Goal: Transaction & Acquisition: Purchase product/service

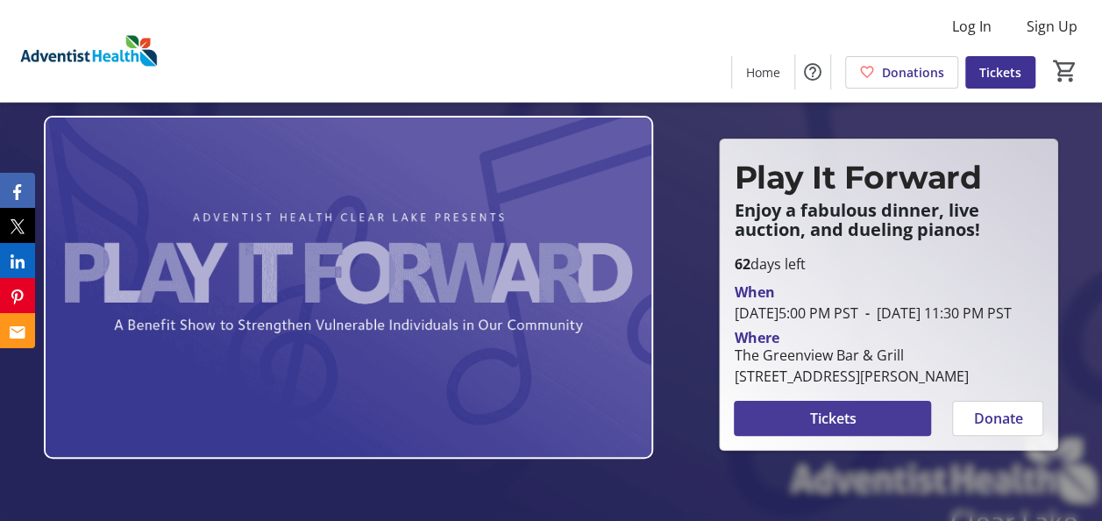
click at [831, 429] on span "Tickets" at bounding box center [833, 418] width 46 height 21
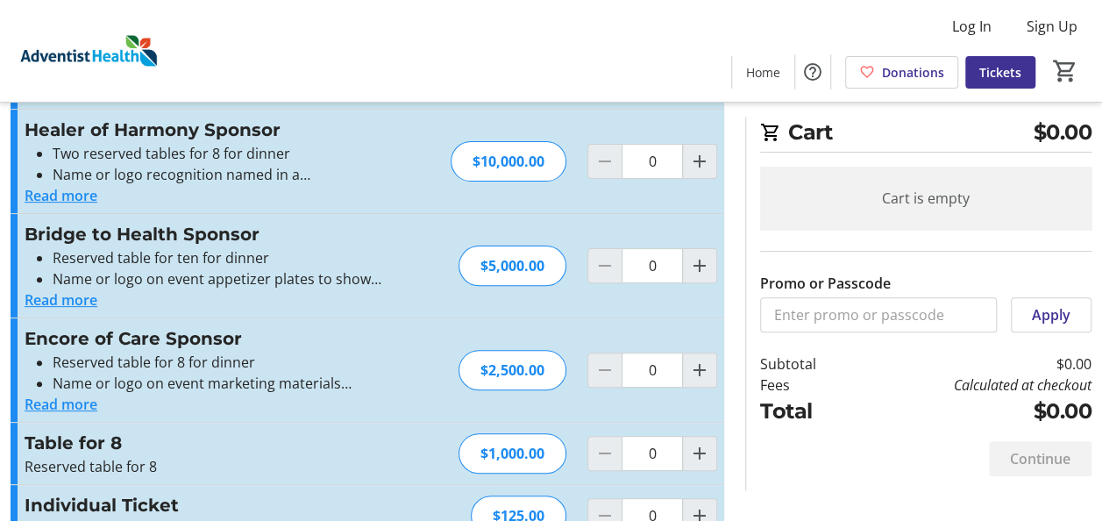
scroll to position [185, 0]
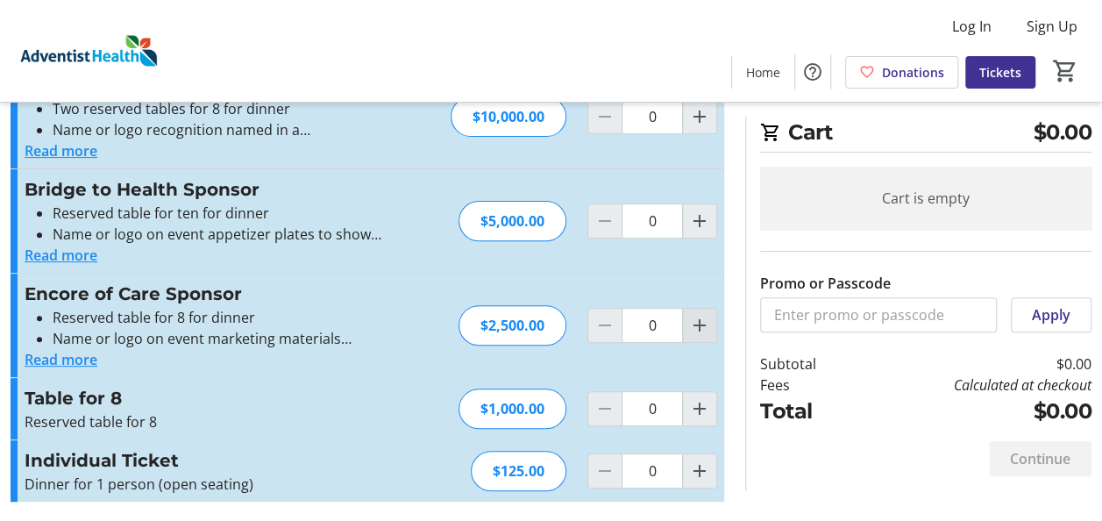
click at [696, 317] on mat-icon "Increment by one" at bounding box center [699, 325] width 21 height 21
type input "1"
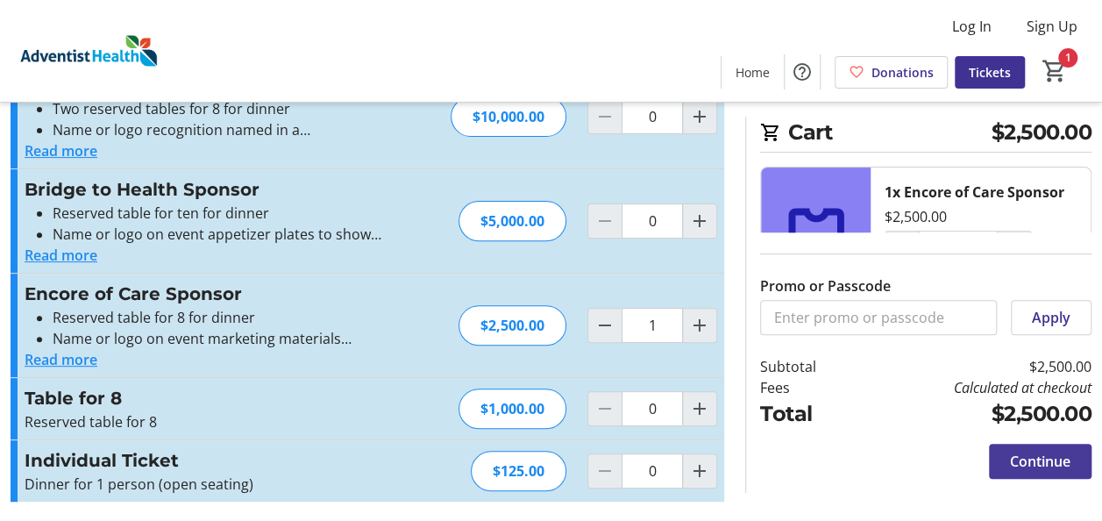
click at [1037, 459] on span "Continue" at bounding box center [1040, 461] width 61 height 21
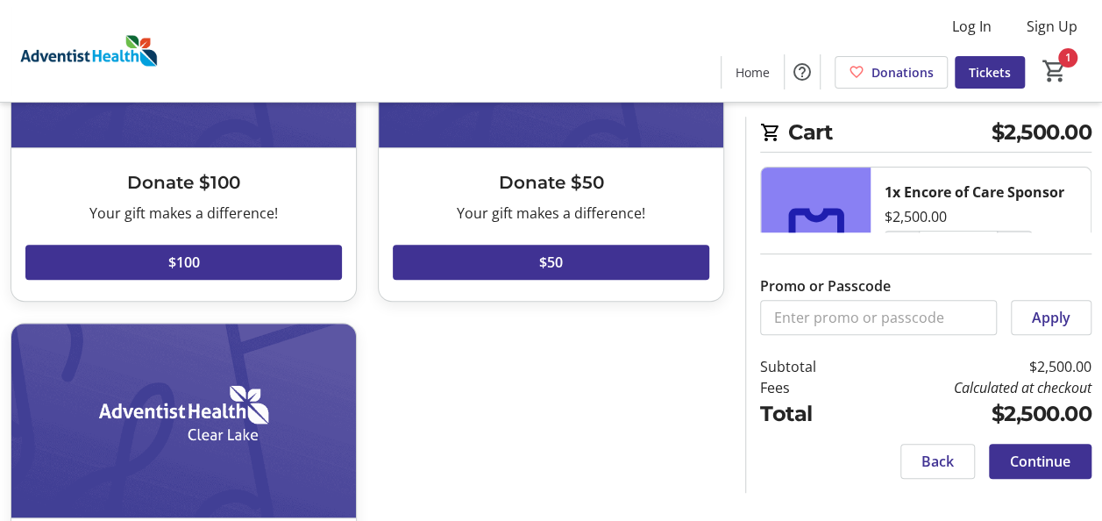
scroll to position [92, 0]
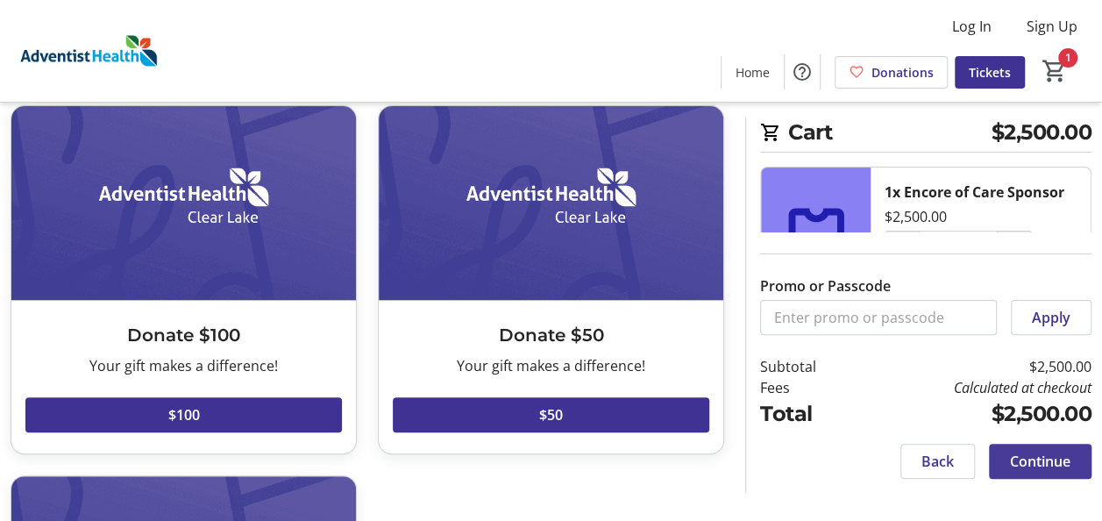
click at [1039, 465] on span "Continue" at bounding box center [1040, 461] width 61 height 21
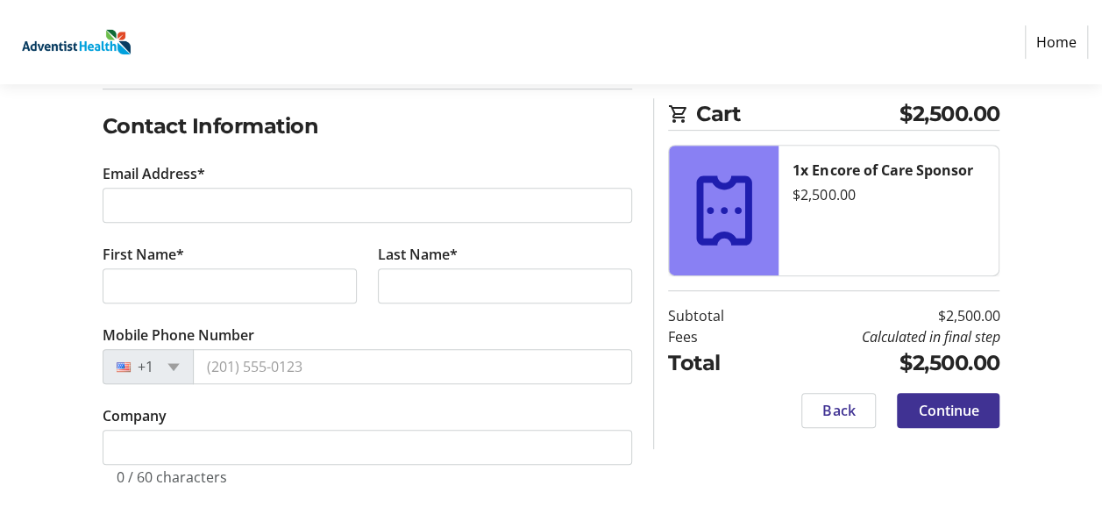
scroll to position [282, 0]
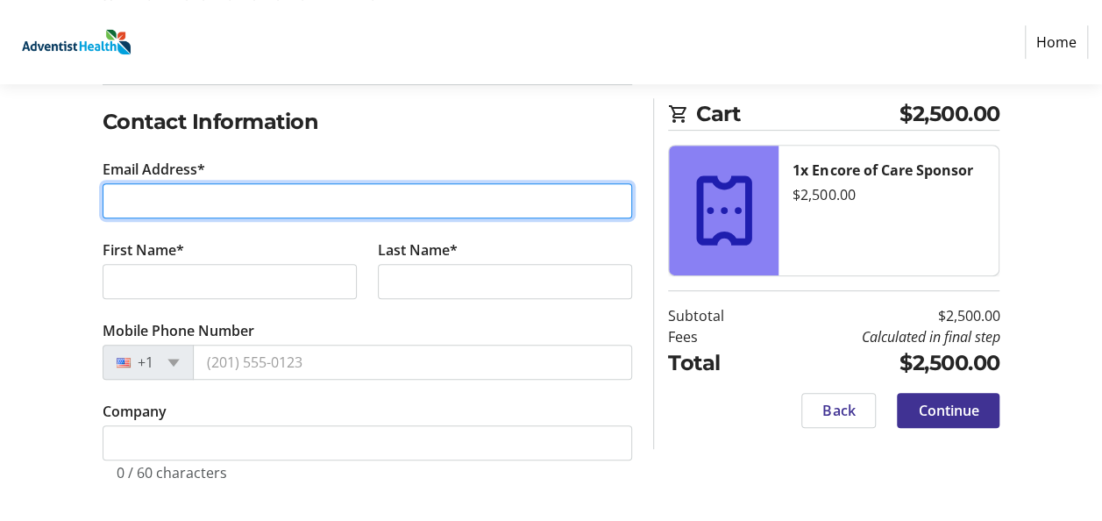
click at [189, 215] on input "Email Address*" at bounding box center [368, 200] width 531 height 35
type input "[EMAIL_ADDRESS][DOMAIN_NAME]"
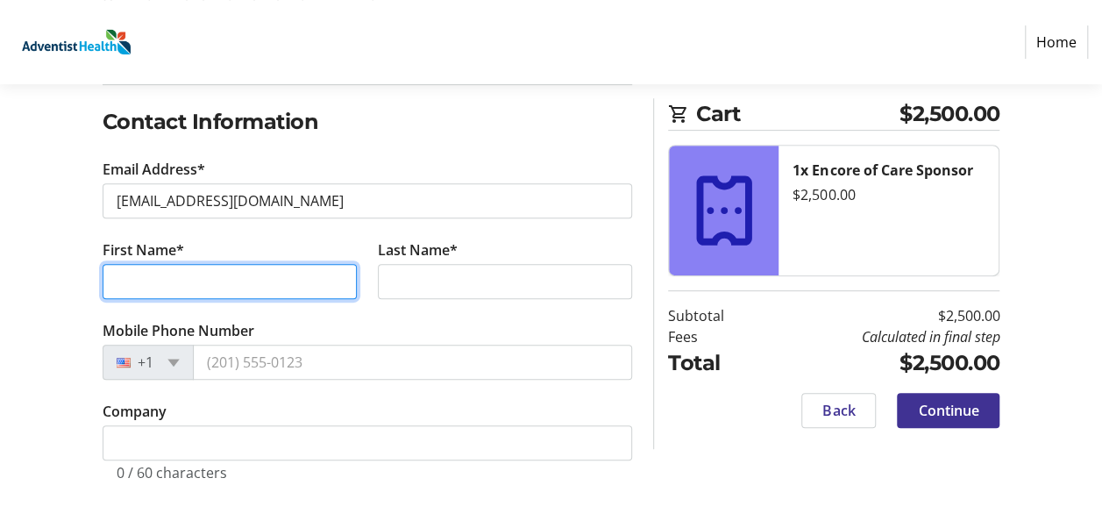
type input "Volunteers"
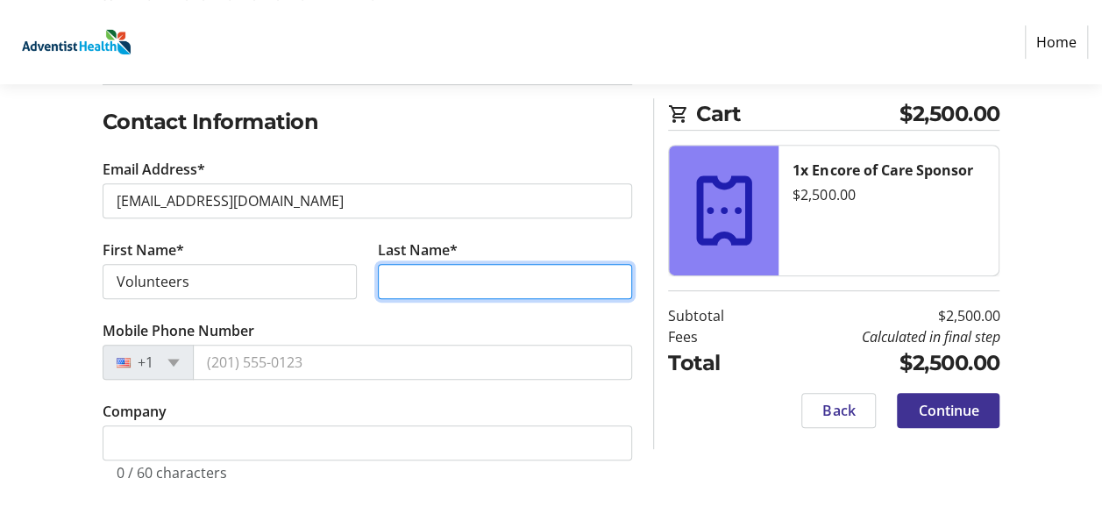
type input "Volunteers"
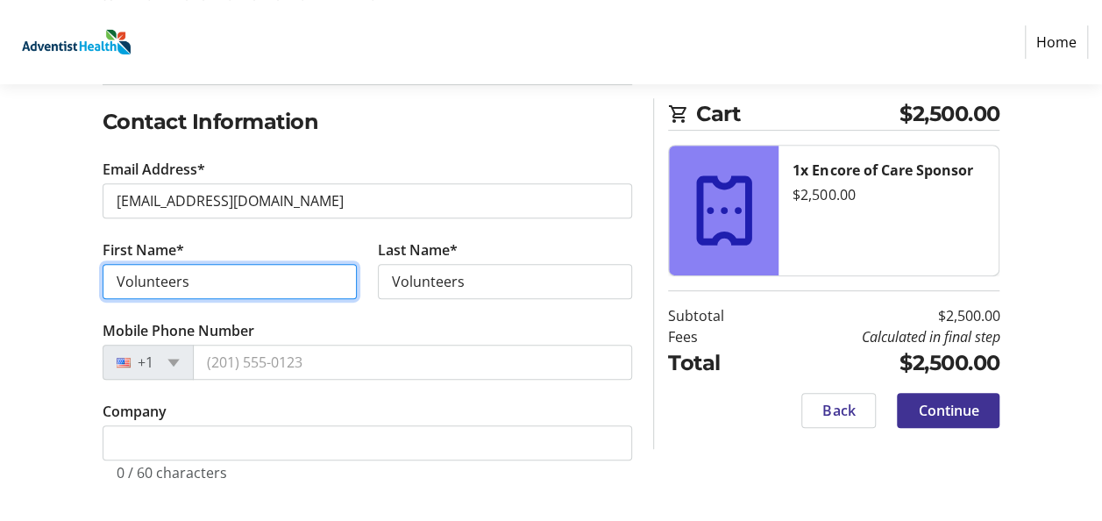
click at [189, 275] on input "Volunteers" at bounding box center [230, 281] width 254 height 35
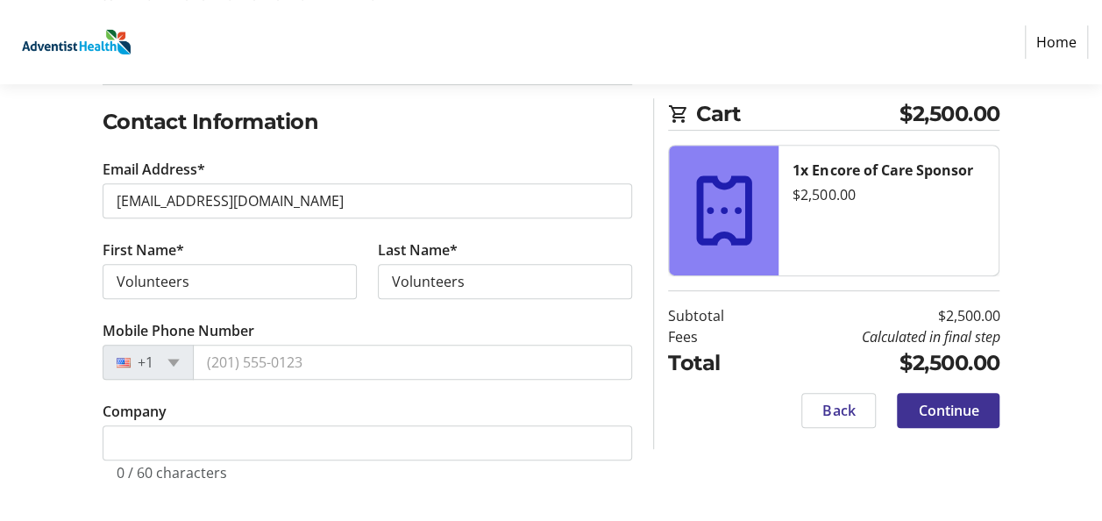
drag, startPoint x: 474, startPoint y: 333, endPoint x: 465, endPoint y: 340, distance: 11.2
click at [474, 333] on tr-form-field "Mobile Phone Number +1" at bounding box center [368, 360] width 531 height 81
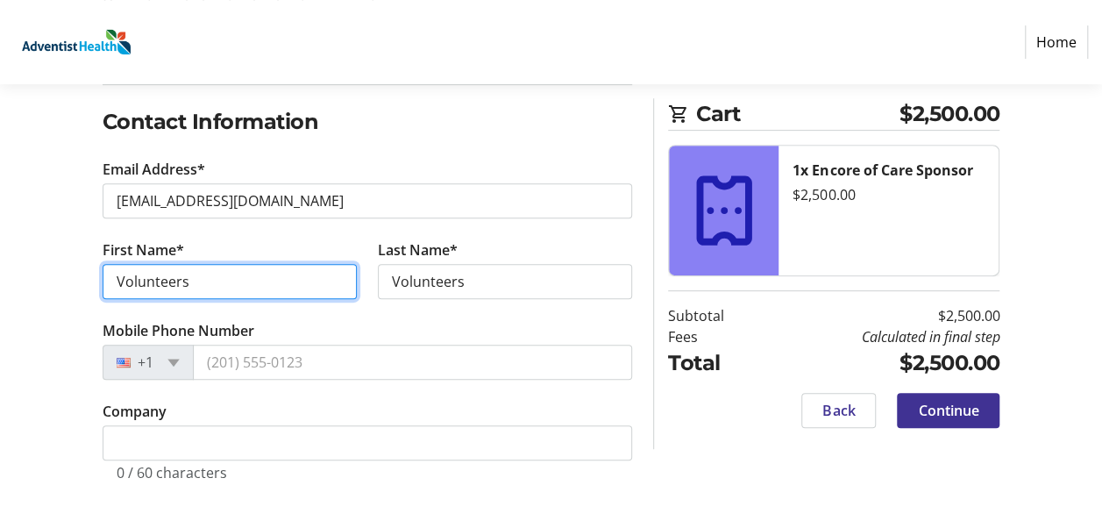
drag, startPoint x: 139, startPoint y: 281, endPoint x: 53, endPoint y: 286, distance: 87.0
click at [53, 286] on div "Log In to Your Account (Optional) Or continue below to checkout as a guest. Log…" at bounding box center [551, 235] width 1102 height 576
click at [216, 279] on input "Volunteers" at bounding box center [230, 281] width 254 height 35
drag, startPoint x: 234, startPoint y: 280, endPoint x: 92, endPoint y: 273, distance: 142.3
click at [96, 274] on tr-form-field "First Name* Volunteers" at bounding box center [229, 279] width 275 height 81
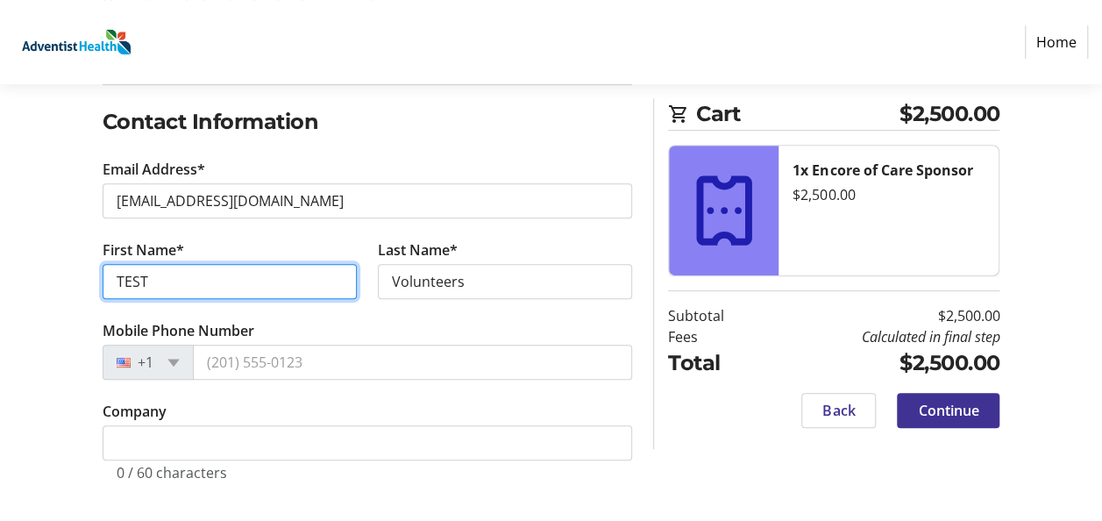
type input "TEST"
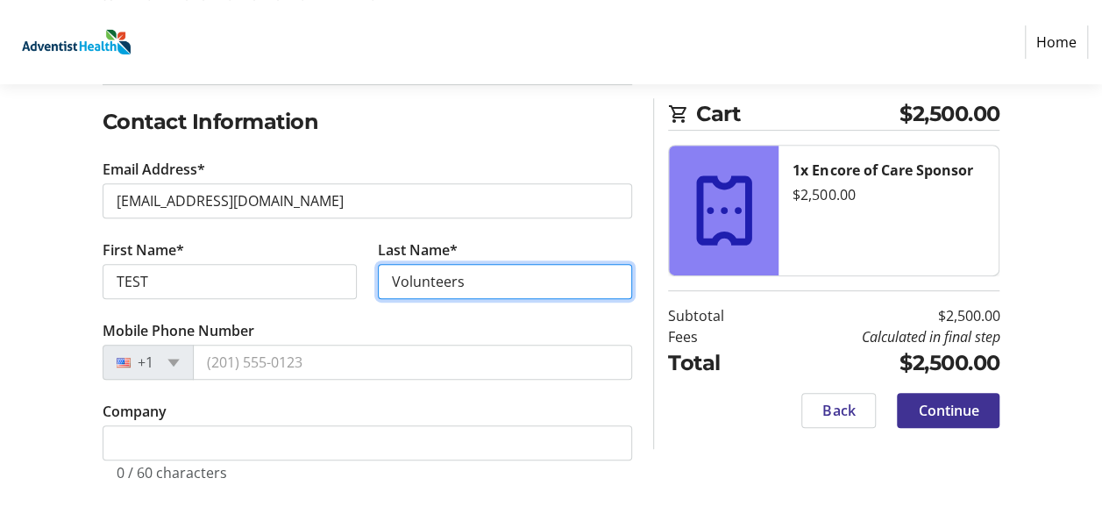
drag, startPoint x: 446, startPoint y: 278, endPoint x: 453, endPoint y: 284, distance: 10.0
click at [446, 279] on input "Volunteers" at bounding box center [505, 281] width 254 height 35
drag, startPoint x: 475, startPoint y: 285, endPoint x: 361, endPoint y: 268, distance: 115.2
click at [361, 268] on div "First Name* TEST Last Name* Volunteers" at bounding box center [368, 279] width 552 height 81
type input "TEST"
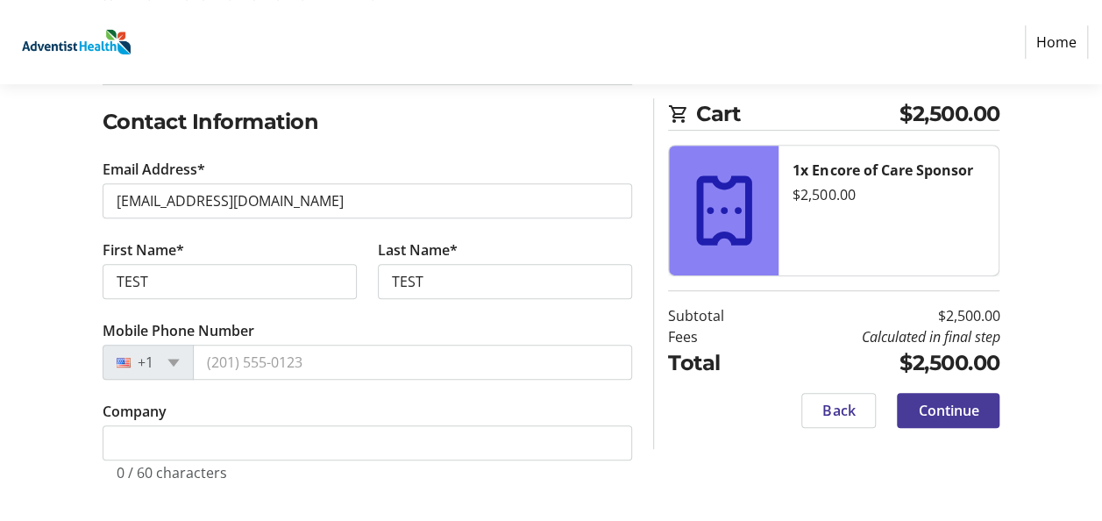
click at [924, 414] on span "Continue" at bounding box center [948, 410] width 61 height 21
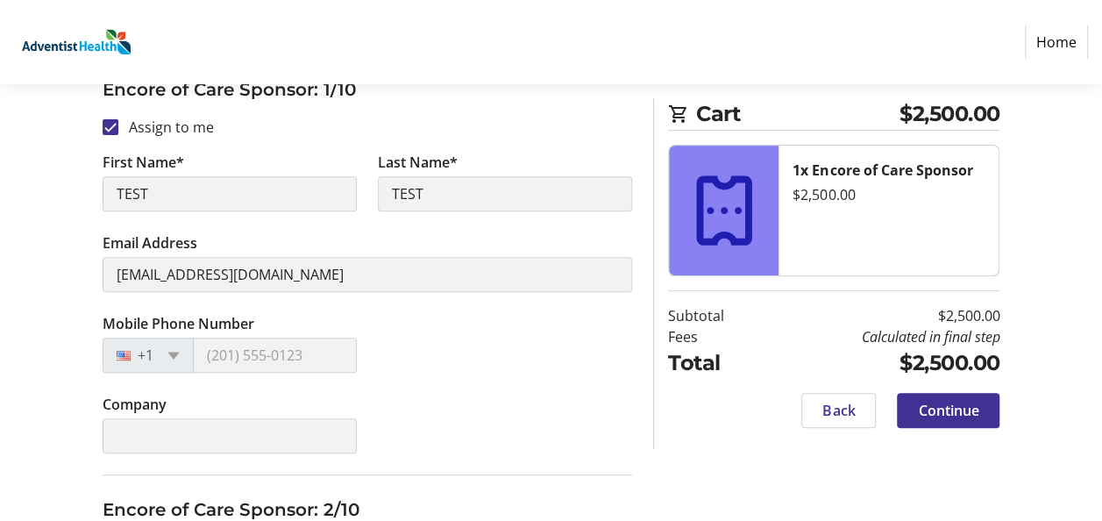
scroll to position [439, 0]
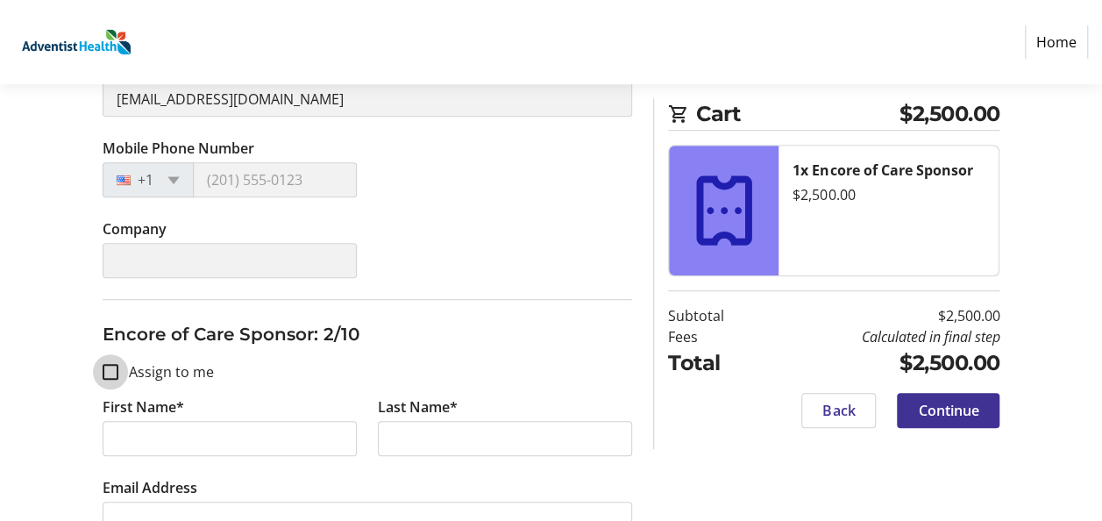
click at [109, 372] on input "Assign to me" at bounding box center [111, 372] width 16 height 16
checkbox input "true"
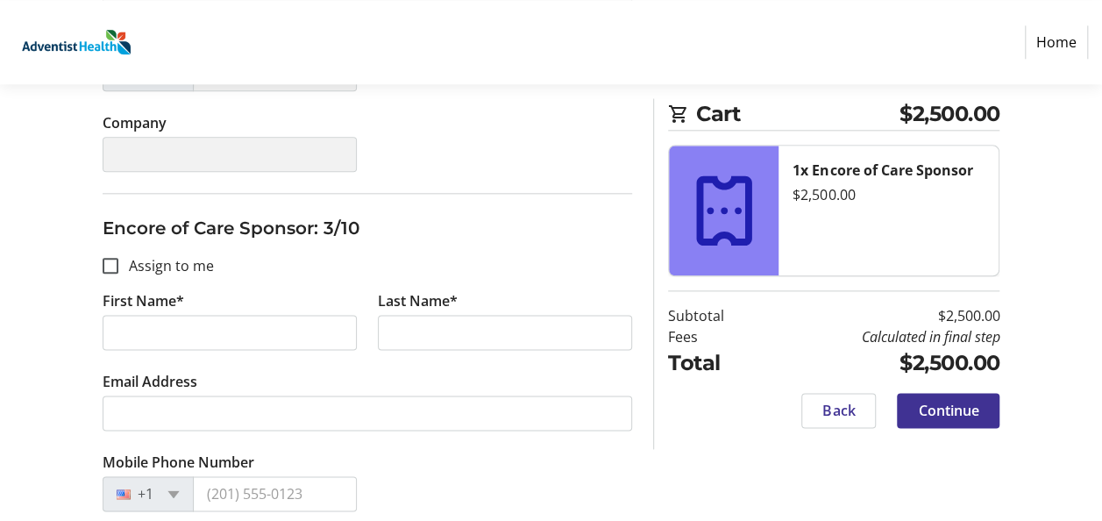
type input "TEST"
type input "[EMAIL_ADDRESS][DOMAIN_NAME]"
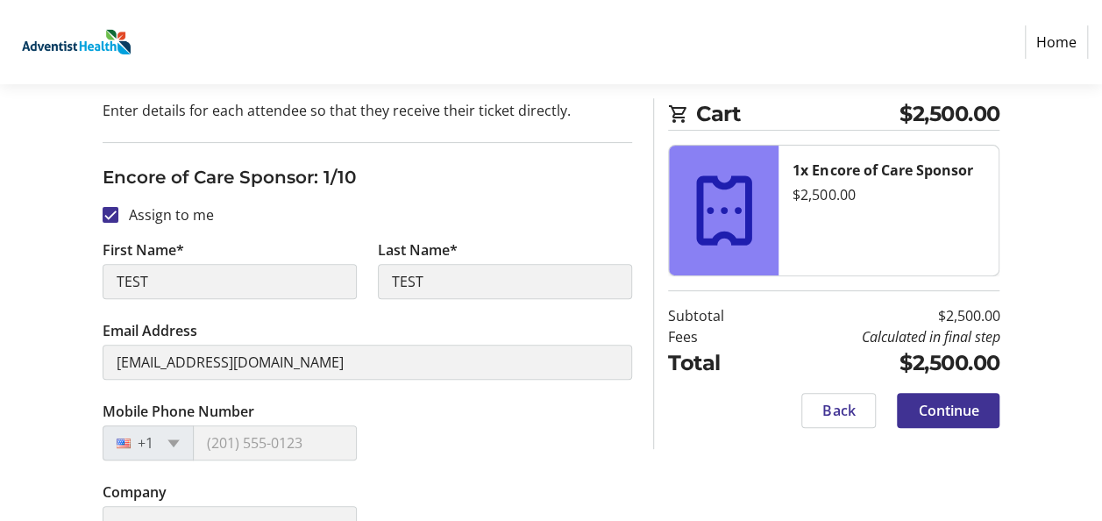
scroll to position [0, 0]
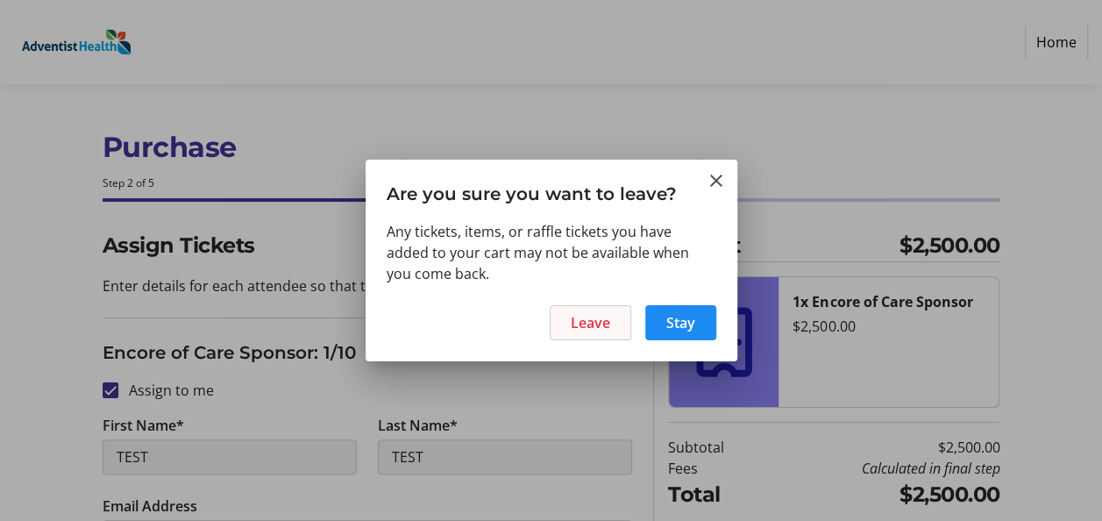
click at [551, 302] on span at bounding box center [591, 323] width 80 height 42
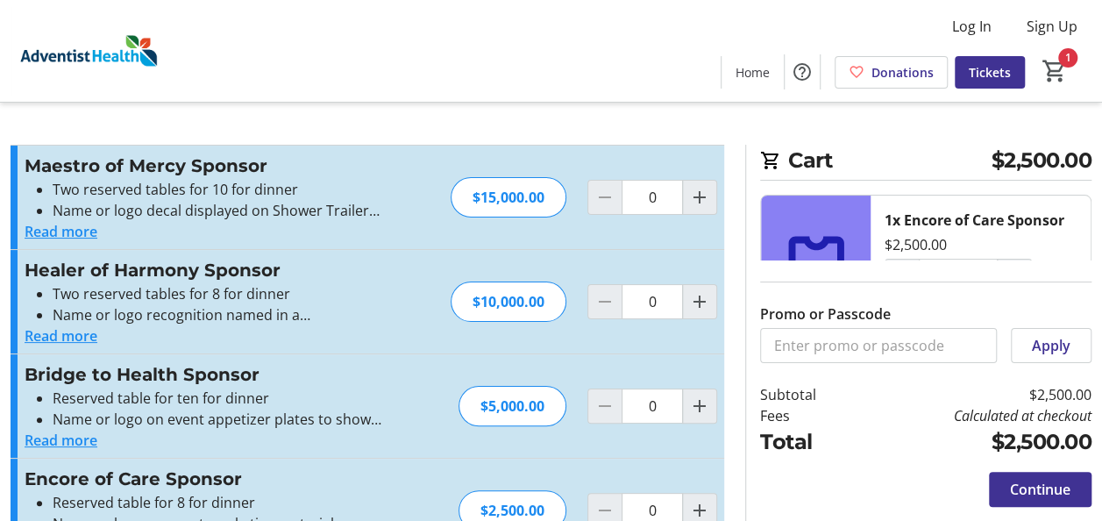
type input "1"
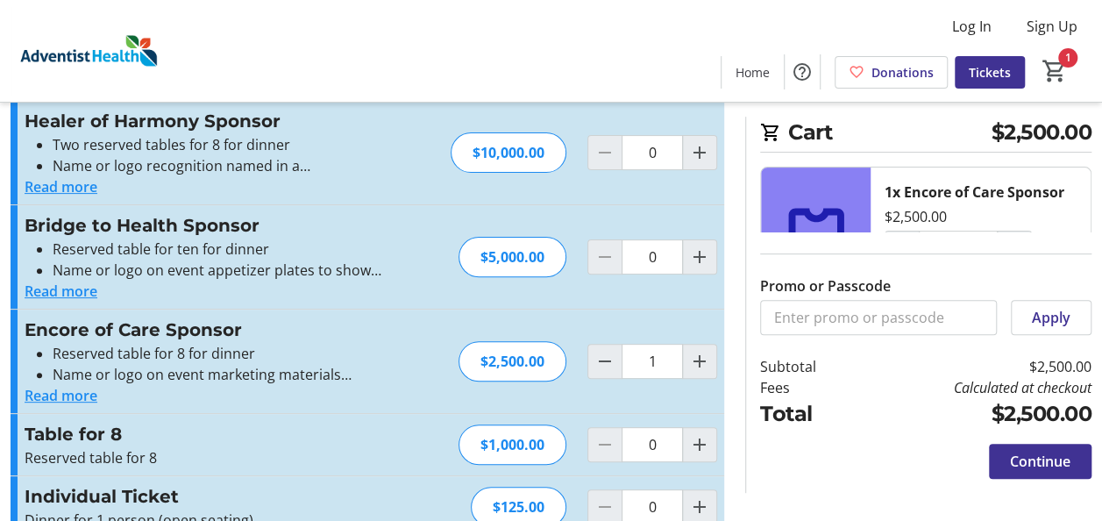
scroll to position [175, 0]
